Goal: Go to known website: Go to known website

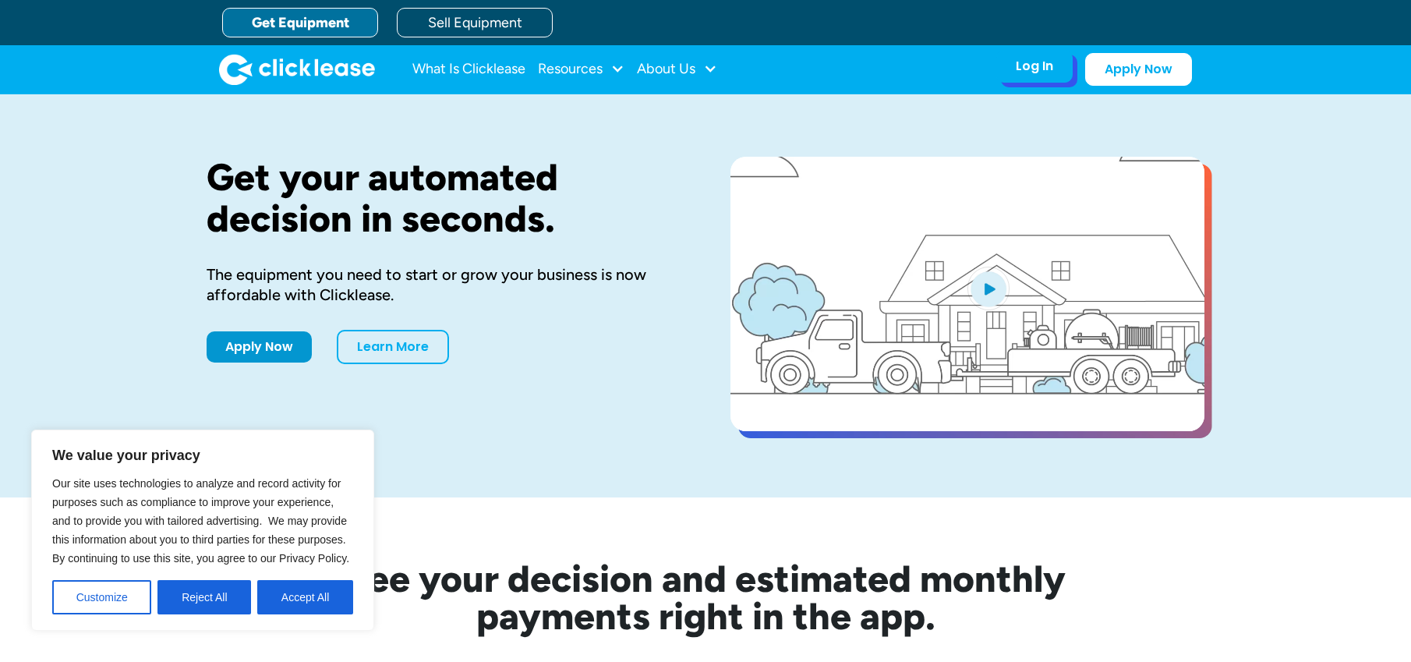
click at [1022, 63] on div "Log In" at bounding box center [1034, 66] width 37 height 16
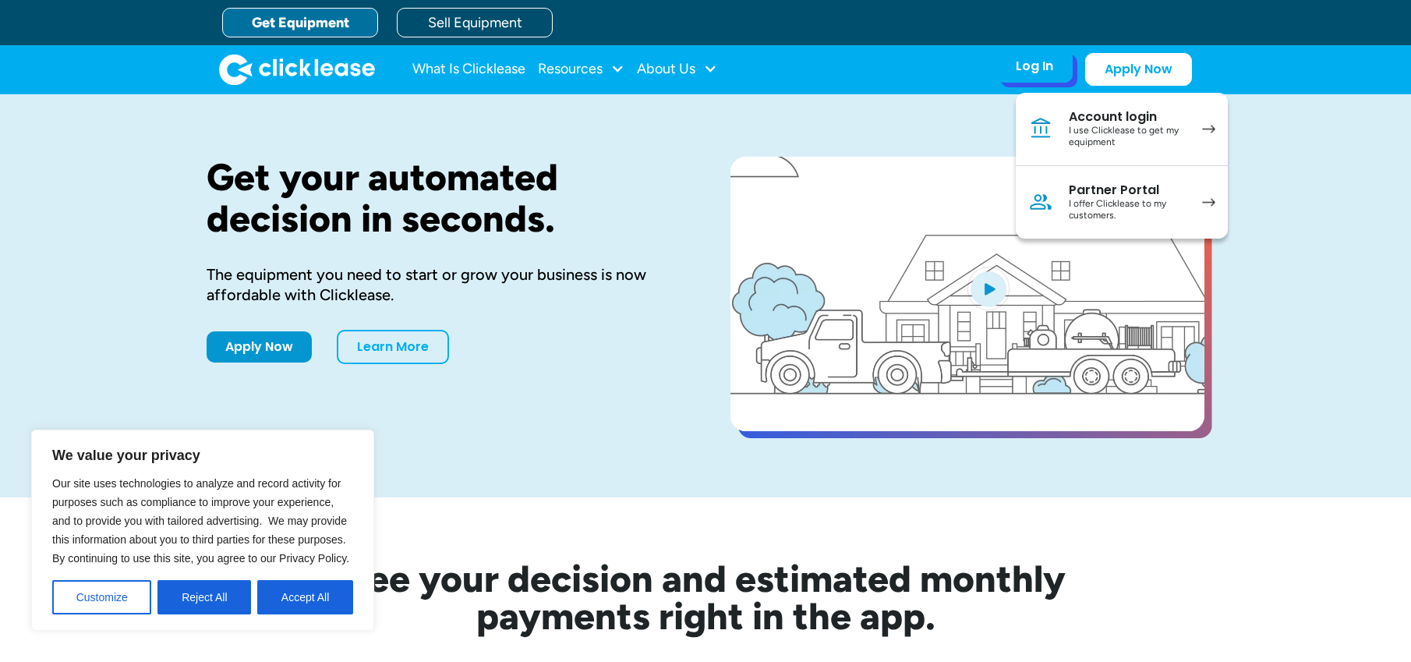
click at [1081, 198] on div "I offer Clicklease to my customers." at bounding box center [1128, 210] width 118 height 24
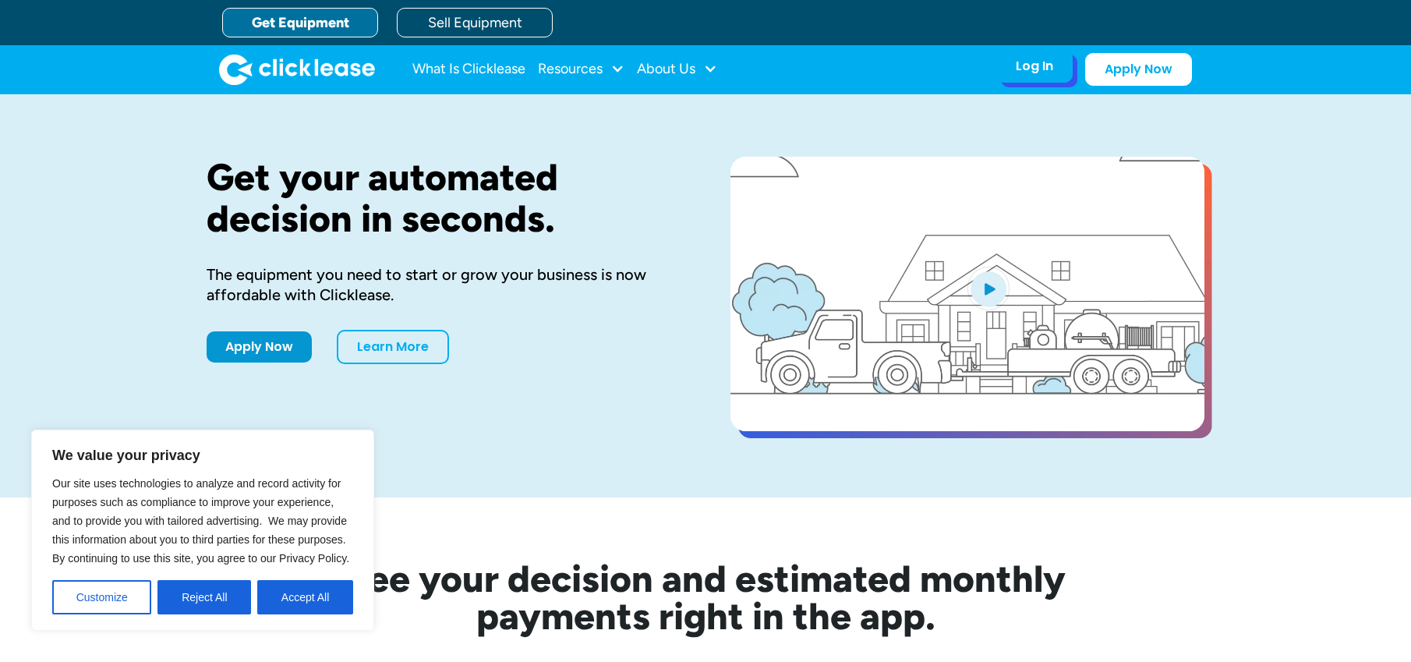
click at [1041, 74] on div "Log In" at bounding box center [1034, 66] width 37 height 16
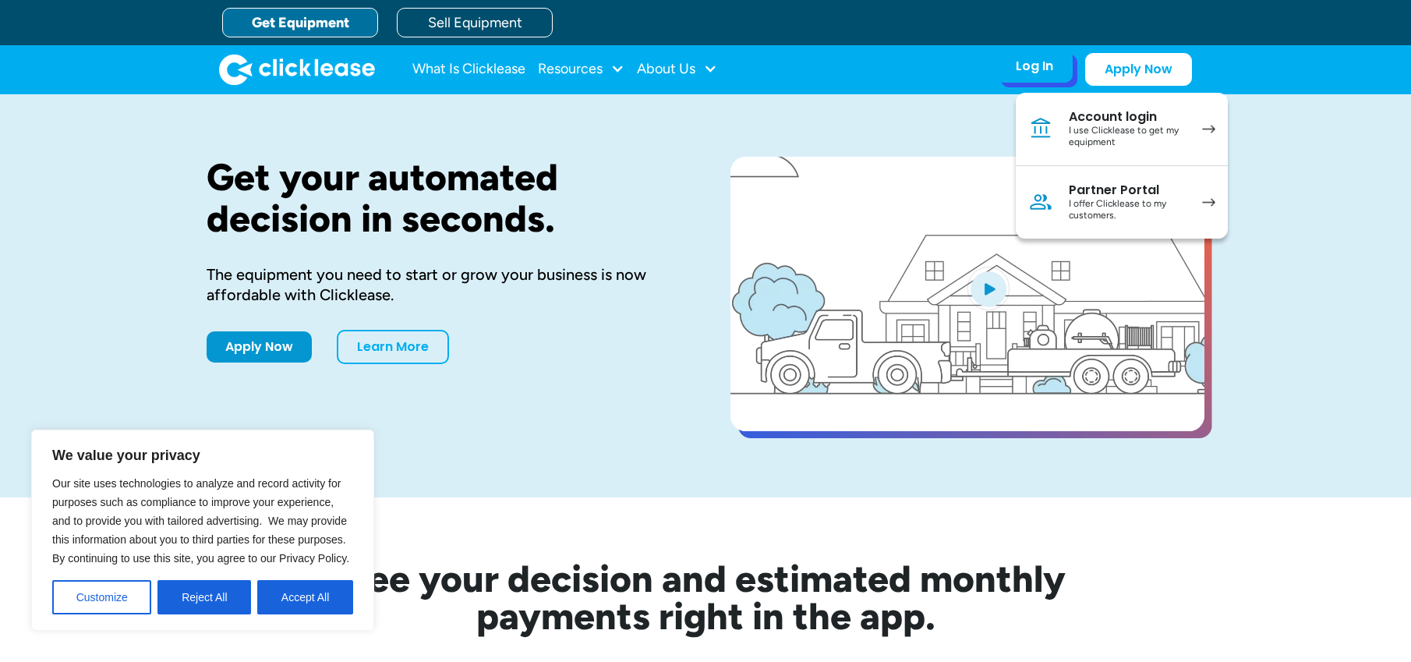
click at [1118, 193] on div "Partner Portal" at bounding box center [1128, 190] width 118 height 16
